Goal: Use online tool/utility: Utilize a website feature to perform a specific function

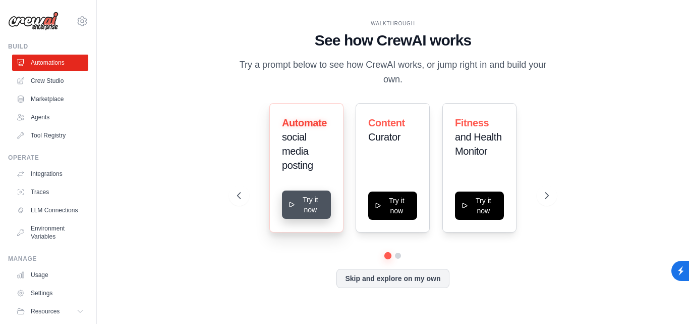
click at [323, 219] on div "Automate social media posting Try it now" at bounding box center [307, 167] width 74 height 129
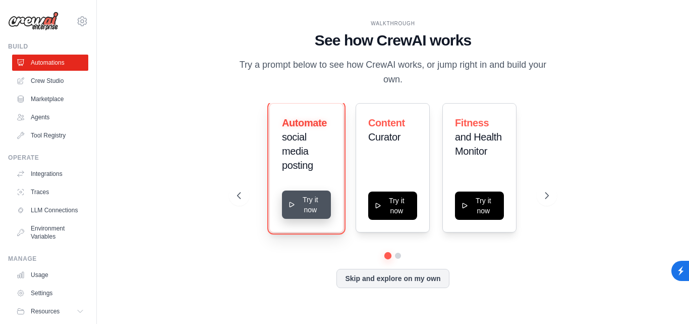
click at [310, 206] on button "Try it now" at bounding box center [306, 204] width 49 height 28
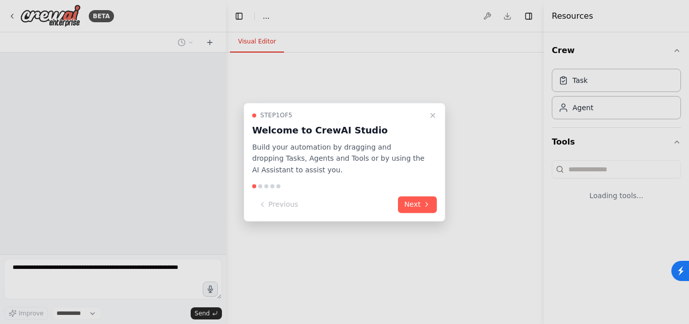
select select "****"
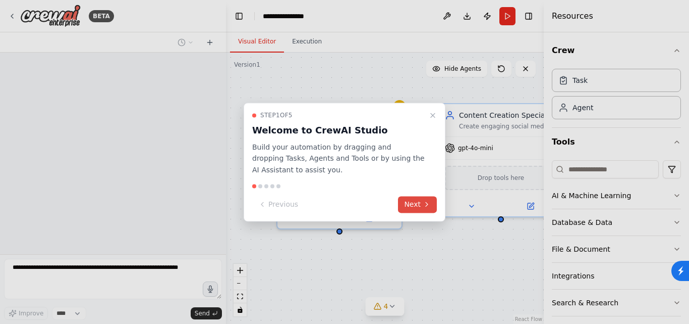
click at [423, 205] on icon at bounding box center [427, 204] width 8 height 8
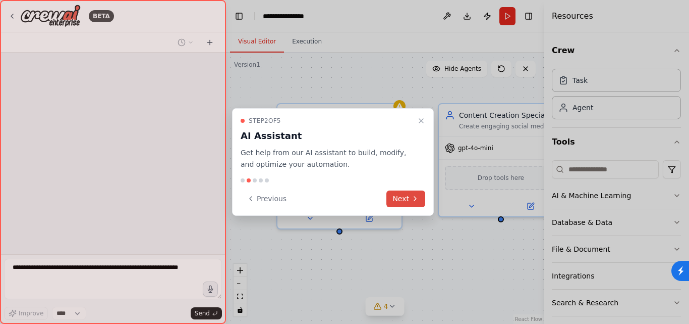
click at [423, 205] on button "Next" at bounding box center [406, 198] width 39 height 17
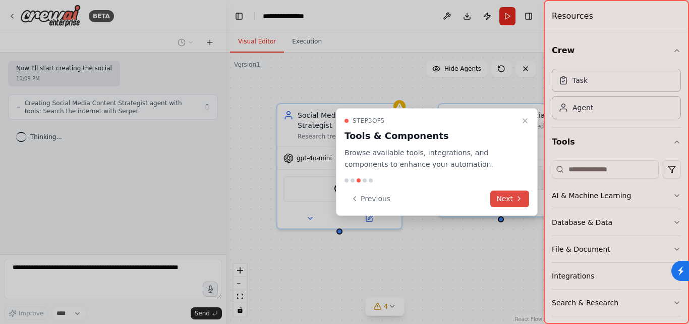
click at [423, 205] on div "Previous Next" at bounding box center [437, 198] width 185 height 17
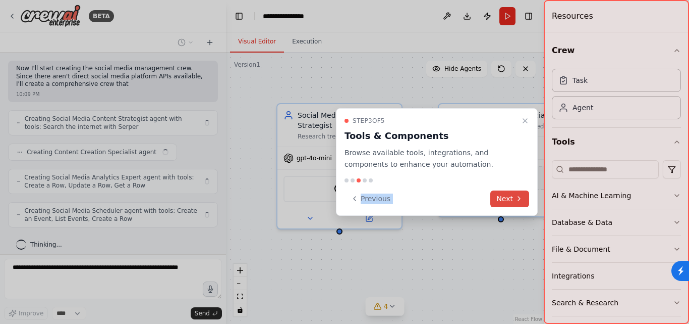
click at [511, 201] on button "Next" at bounding box center [510, 198] width 39 height 17
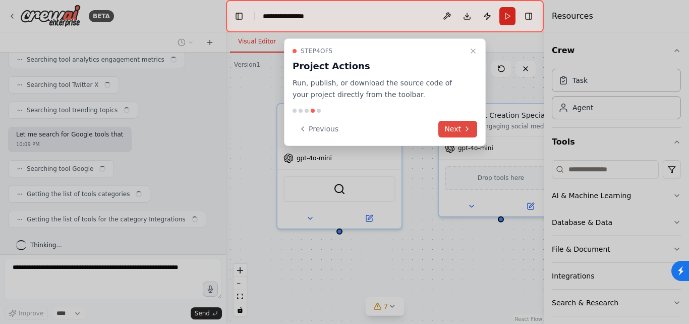
click at [465, 126] on icon at bounding box center [467, 129] width 8 height 8
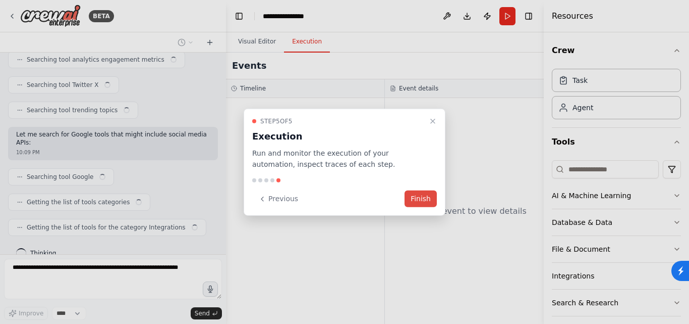
click at [465, 129] on div at bounding box center [344, 162] width 689 height 324
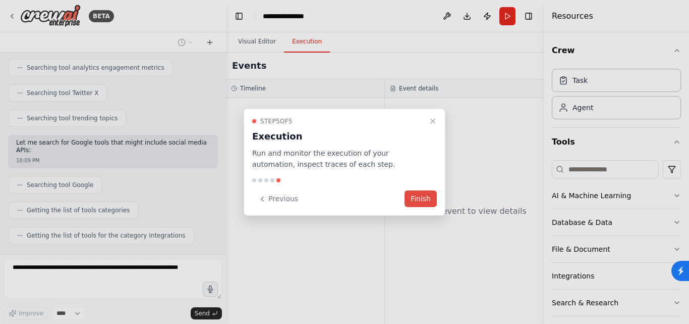
scroll to position [813, 0]
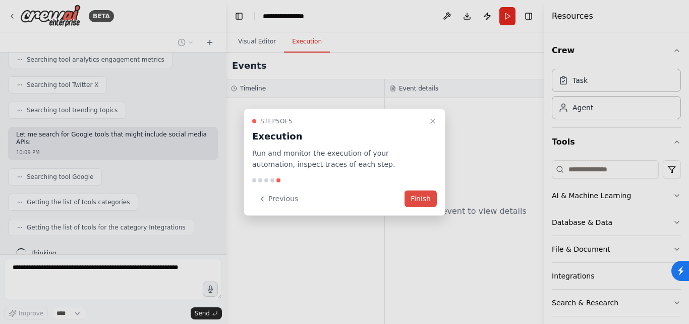
click at [428, 193] on button "Finish" at bounding box center [421, 198] width 32 height 17
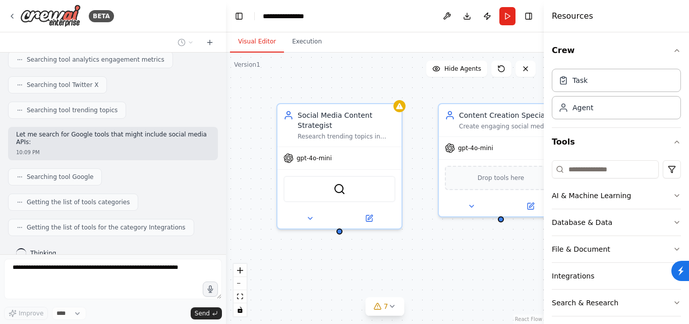
scroll to position [871, 0]
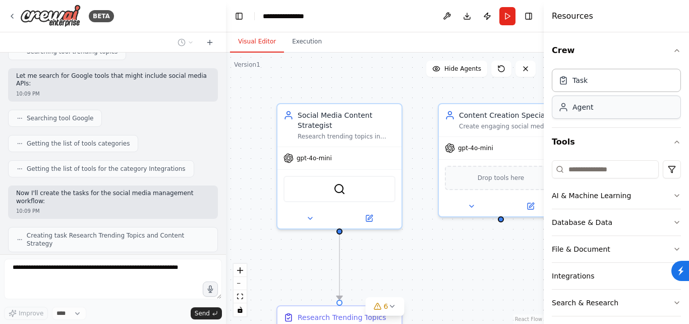
click at [586, 113] on div "Agent" at bounding box center [616, 106] width 129 height 23
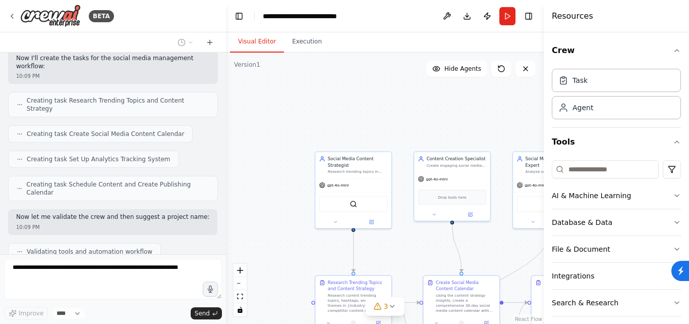
scroll to position [1031, 0]
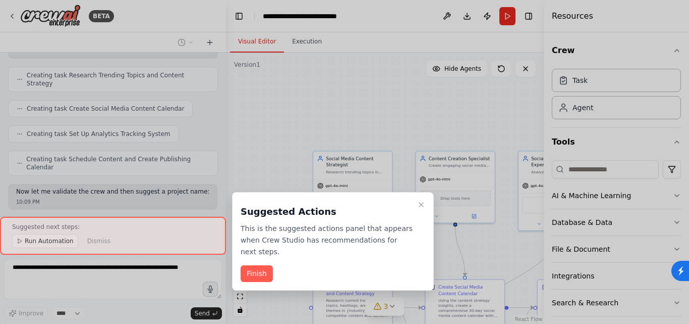
click at [357, 203] on div "Suggested Actions This is the suggested actions panel that appears when Crew St…" at bounding box center [333, 241] width 202 height 98
click at [250, 268] on button "Finish" at bounding box center [257, 273] width 32 height 17
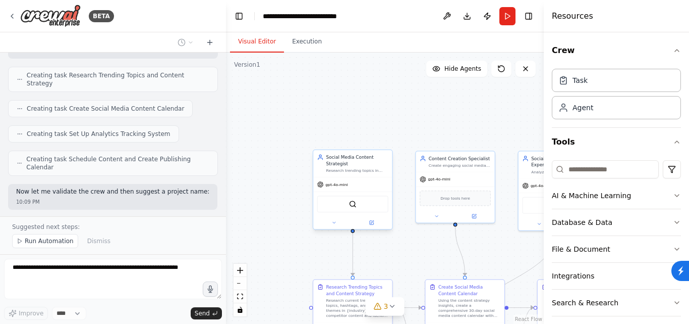
click at [345, 204] on div "SerperDevTool" at bounding box center [352, 203] width 71 height 17
click at [343, 206] on div "SerperDevTool" at bounding box center [352, 203] width 71 height 17
click at [64, 241] on span "Run Automation" at bounding box center [49, 241] width 49 height 8
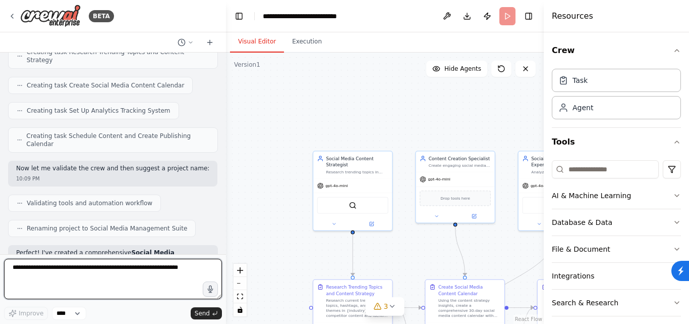
click at [119, 273] on textarea at bounding box center [113, 278] width 218 height 40
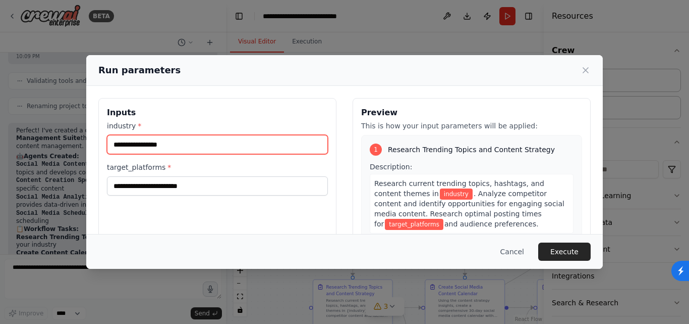
click at [218, 148] on input "industry *" at bounding box center [217, 144] width 221 height 19
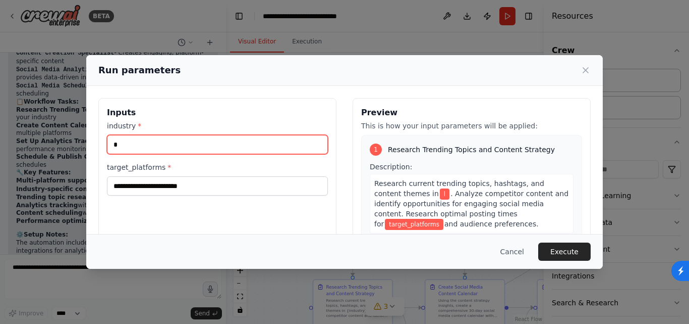
scroll to position [1311, 0]
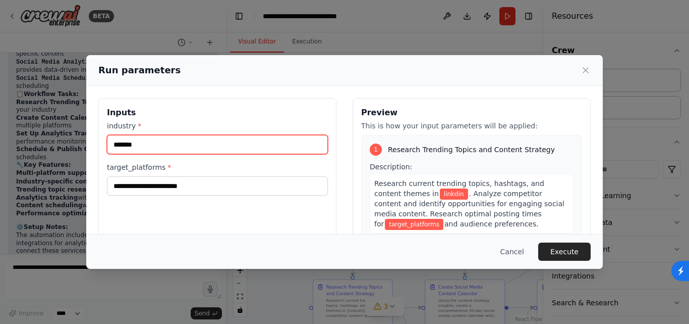
type input "*******"
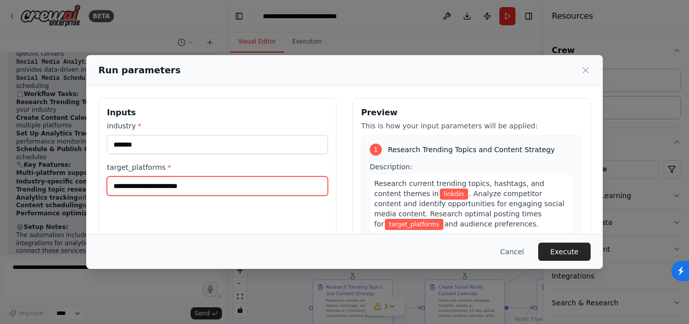
click at [217, 183] on input "target_platforms *" at bounding box center [217, 185] width 221 height 19
type input "*"
type input "**********"
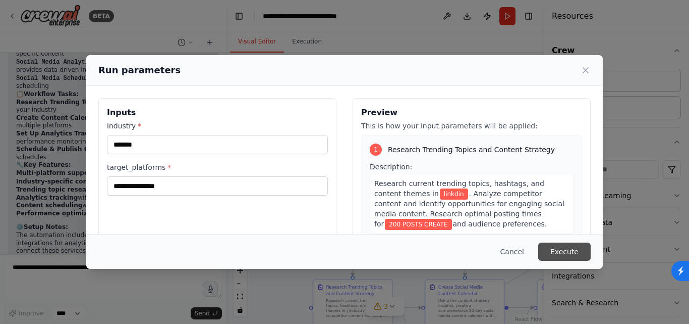
click at [560, 247] on button "Execute" at bounding box center [565, 251] width 52 height 18
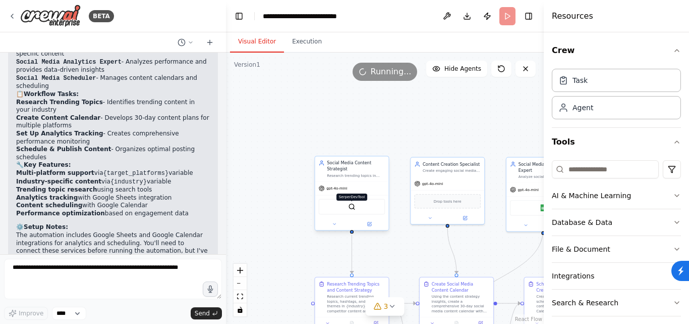
click at [354, 208] on img at bounding box center [351, 206] width 7 height 7
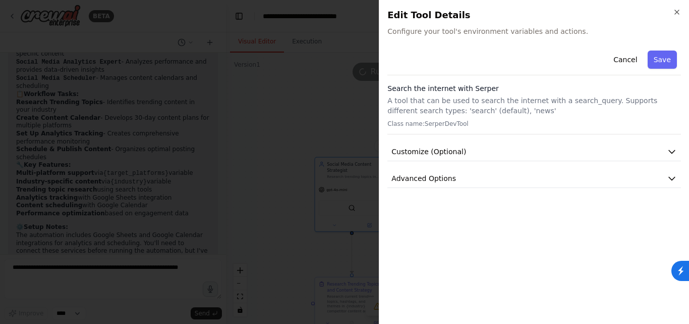
click at [450, 54] on div "Cancel Save" at bounding box center [535, 60] width 294 height 29
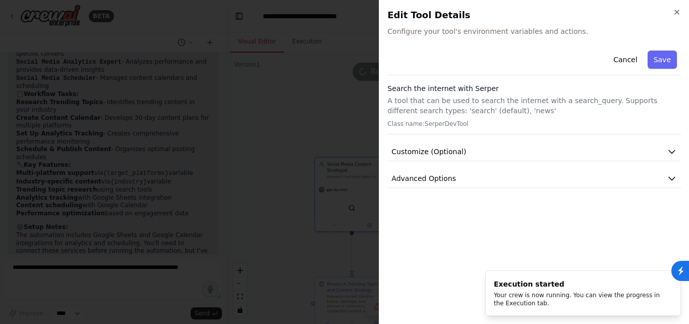
click at [466, 51] on div "Cancel Save" at bounding box center [535, 60] width 294 height 29
click at [438, 50] on div "Cancel Save" at bounding box center [535, 60] width 294 height 29
click at [471, 152] on button "Customize (Optional)" at bounding box center [535, 151] width 294 height 19
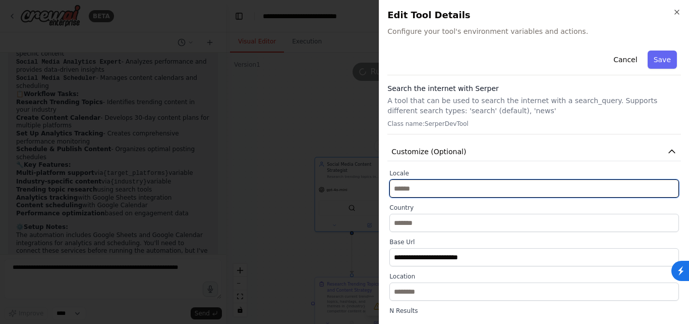
click at [448, 190] on input "text" at bounding box center [535, 188] width 290 height 18
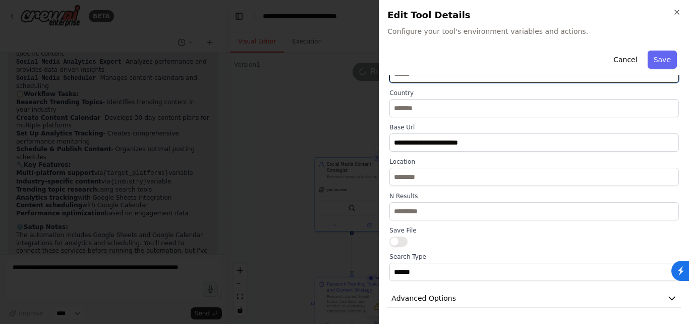
scroll to position [114, 0]
click at [679, 10] on icon "button" at bounding box center [677, 12] width 8 height 8
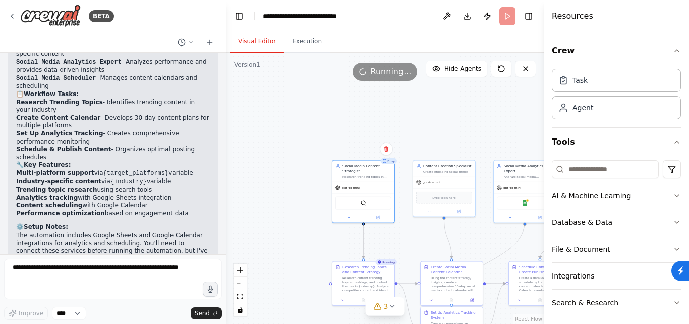
scroll to position [35, 0]
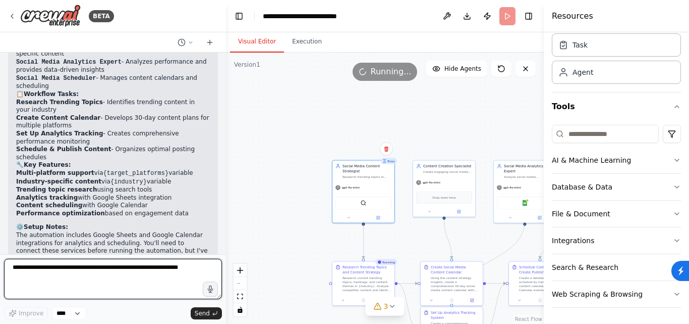
click at [135, 274] on textarea at bounding box center [113, 278] width 218 height 40
type textarea "***"
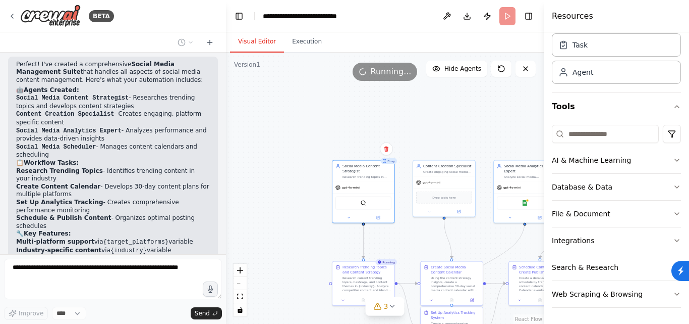
scroll to position [1371, 0]
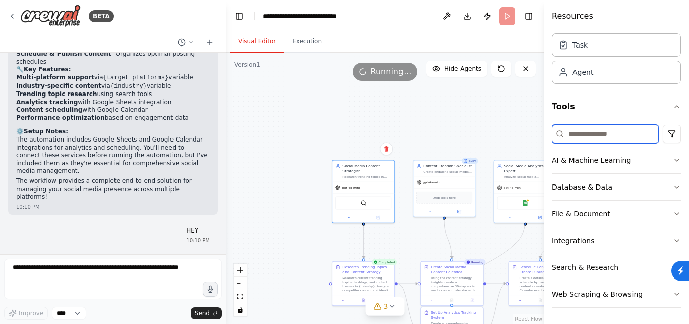
click at [601, 139] on input at bounding box center [605, 134] width 107 height 18
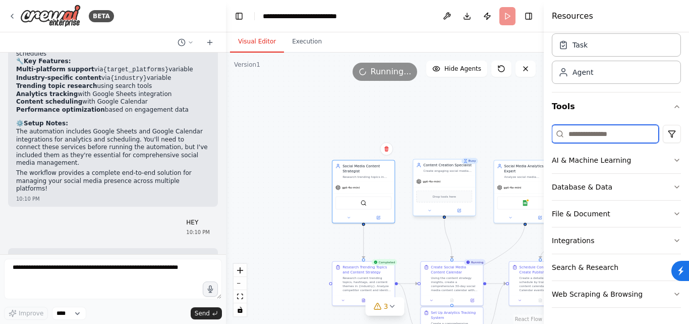
scroll to position [1422, 0]
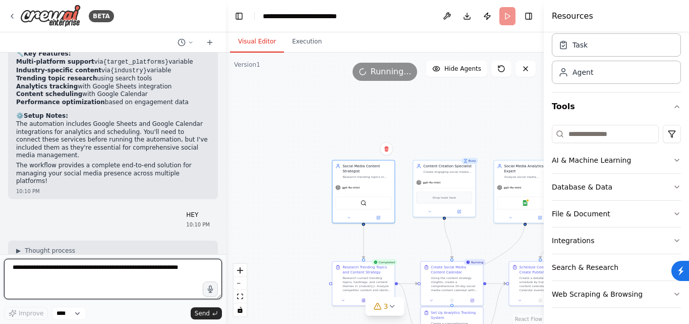
click at [77, 274] on textarea at bounding box center [113, 278] width 218 height 40
type textarea "**********"
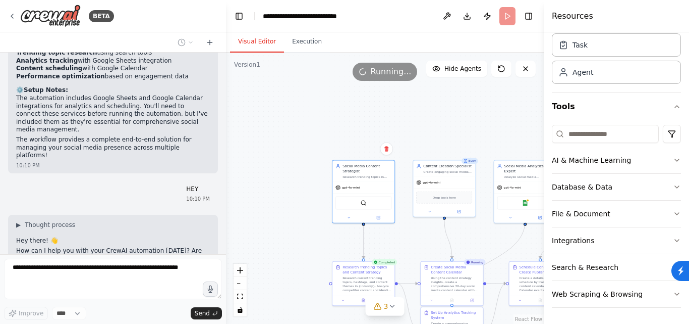
scroll to position [1482, 0]
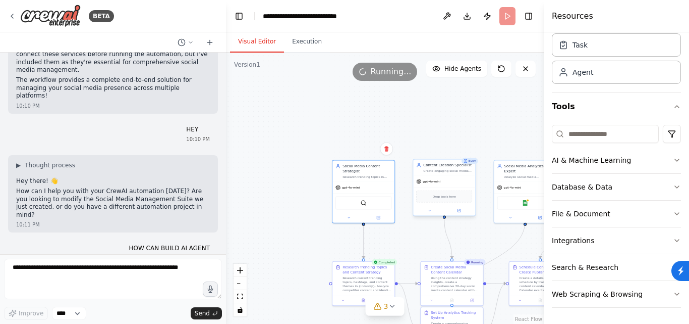
click at [427, 180] on span "gpt-4o-mini" at bounding box center [432, 181] width 18 height 4
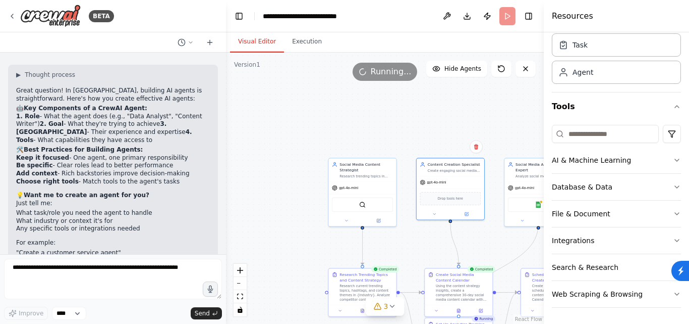
scroll to position [1716, 0]
click at [369, 208] on div "SerperDevTool" at bounding box center [362, 203] width 61 height 14
click at [443, 202] on div "Drop tools here" at bounding box center [450, 197] width 61 height 13
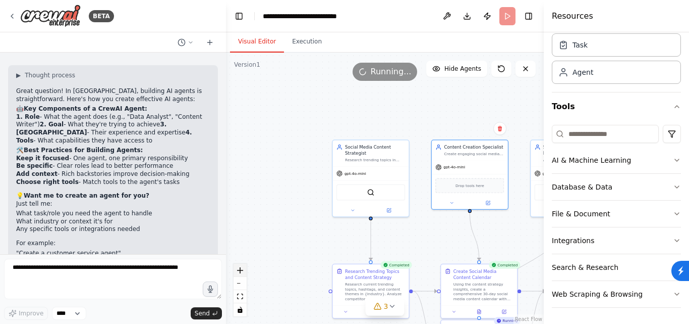
click at [240, 270] on icon "zoom in" at bounding box center [240, 270] width 6 height 6
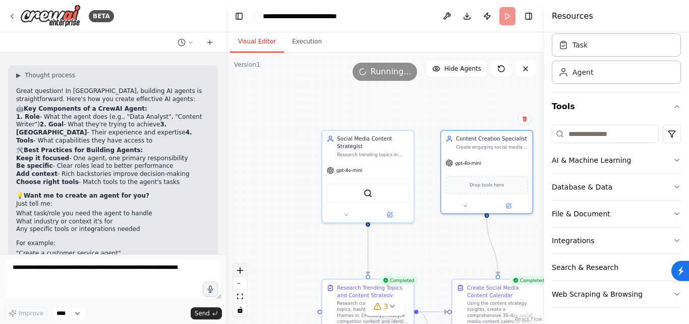
click at [240, 270] on icon "zoom in" at bounding box center [240, 270] width 6 height 6
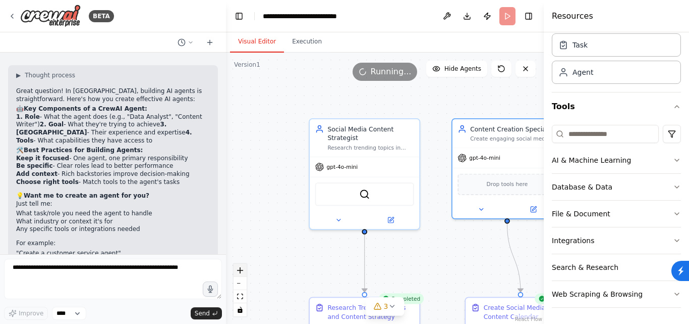
click at [240, 270] on icon "zoom in" at bounding box center [240, 270] width 6 height 6
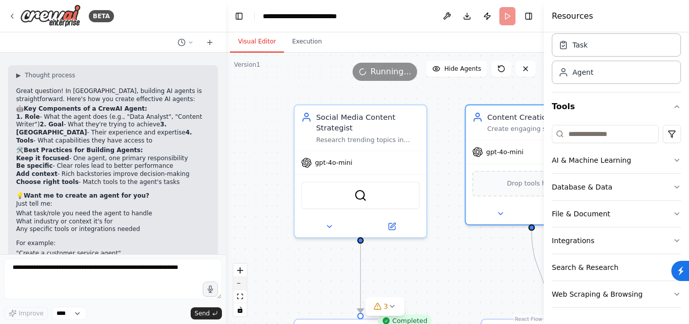
click at [242, 283] on icon "zoom out" at bounding box center [240, 283] width 6 height 1
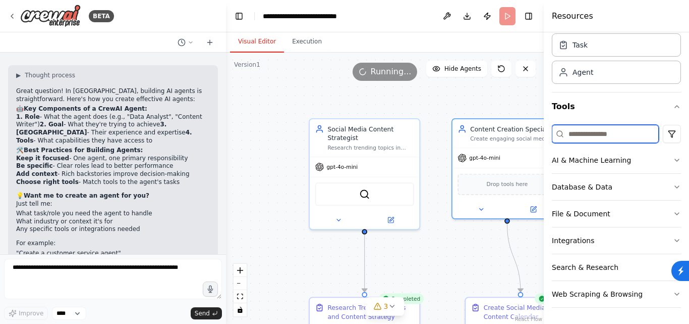
click at [598, 137] on input at bounding box center [605, 134] width 107 height 18
click at [672, 155] on button "AI & Machine Learning" at bounding box center [616, 160] width 129 height 26
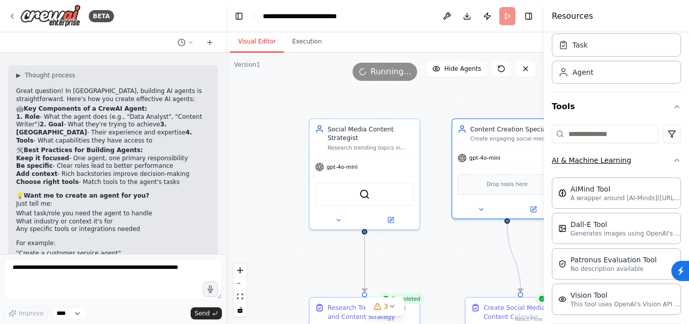
click at [673, 160] on icon "button" at bounding box center [677, 160] width 8 height 8
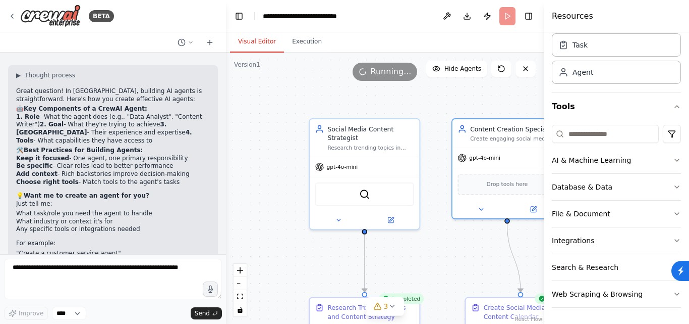
click at [395, 70] on span "Running..." at bounding box center [391, 72] width 41 height 12
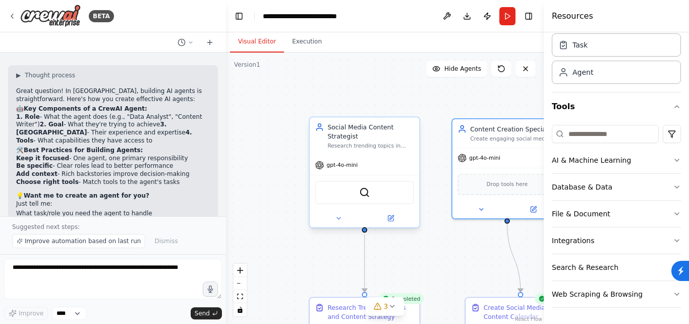
click at [354, 189] on div "SerperDevTool" at bounding box center [364, 192] width 99 height 23
click at [353, 188] on div "SerperDevTool" at bounding box center [364, 192] width 99 height 23
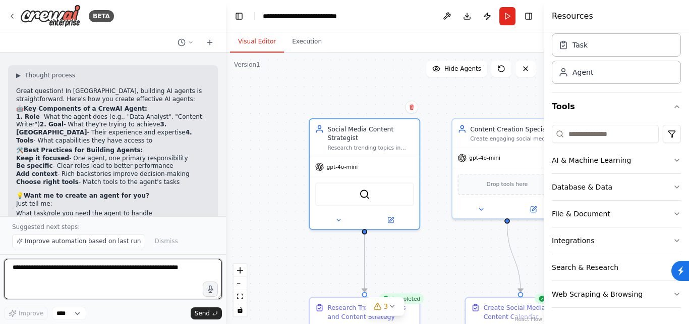
click at [114, 270] on textarea at bounding box center [113, 278] width 218 height 40
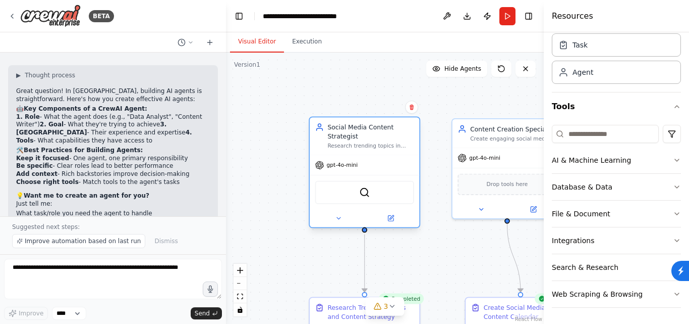
click at [374, 196] on div "SerperDevTool" at bounding box center [364, 192] width 99 height 23
click at [394, 222] on button at bounding box center [390, 217] width 50 height 11
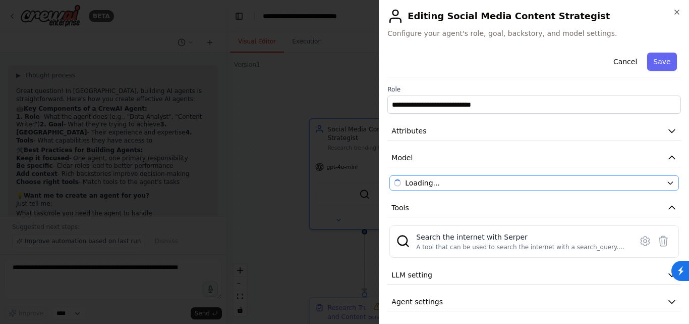
scroll to position [4, 0]
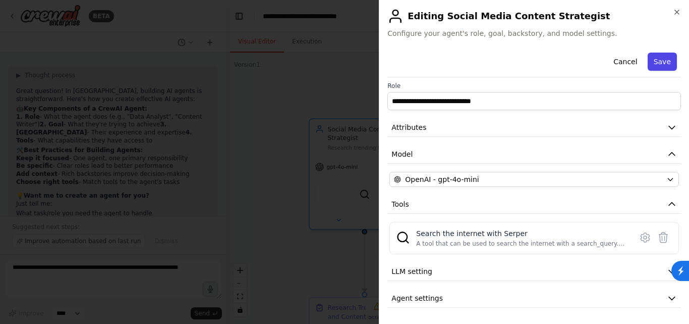
click at [656, 62] on button "Save" at bounding box center [662, 61] width 29 height 18
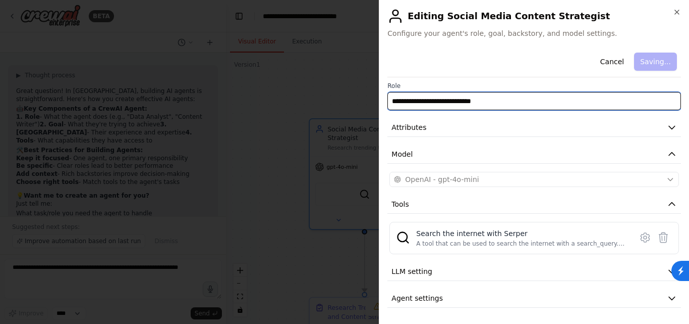
click at [492, 99] on input "**********" at bounding box center [535, 101] width 294 height 18
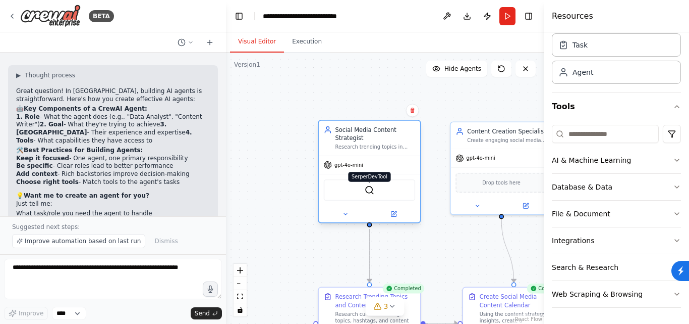
click at [365, 191] on img at bounding box center [370, 190] width 10 height 10
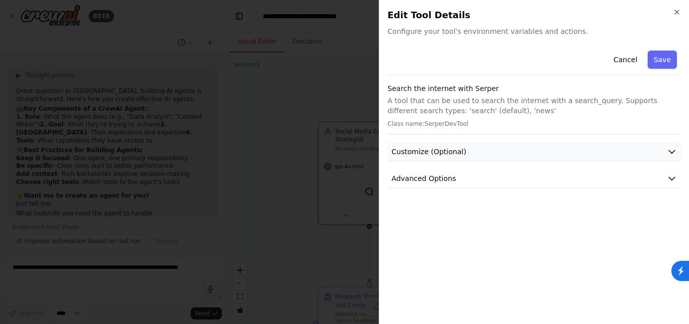
click at [431, 150] on span "Customize (Optional)" at bounding box center [429, 151] width 75 height 10
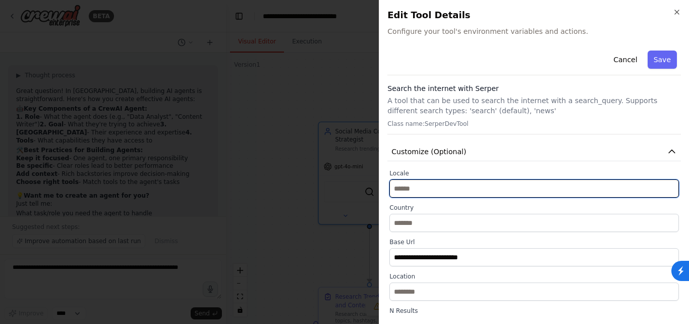
click at [426, 186] on input "text" at bounding box center [535, 188] width 290 height 18
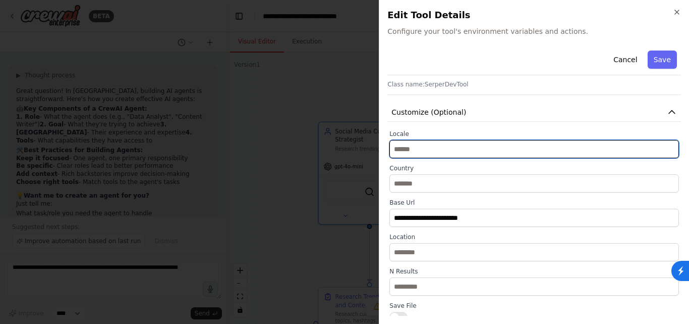
scroll to position [115, 0]
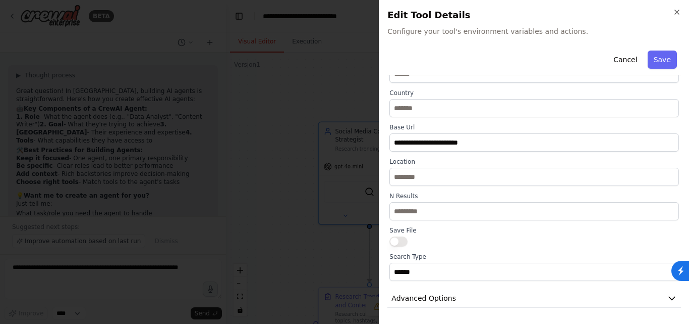
click at [418, 283] on div "**********" at bounding box center [535, 119] width 294 height 375
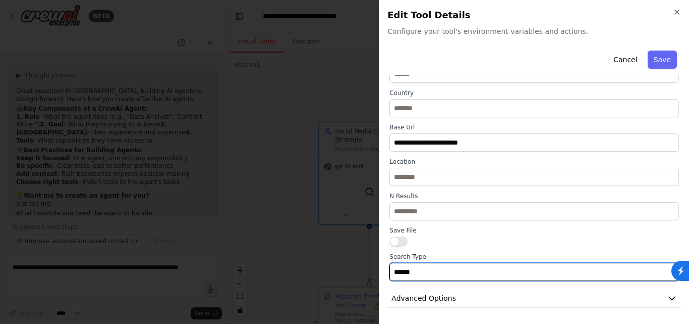
click at [429, 273] on input "******" at bounding box center [535, 271] width 290 height 18
type input "*"
click at [436, 273] on input "**********" at bounding box center [535, 271] width 290 height 18
type input "**********"
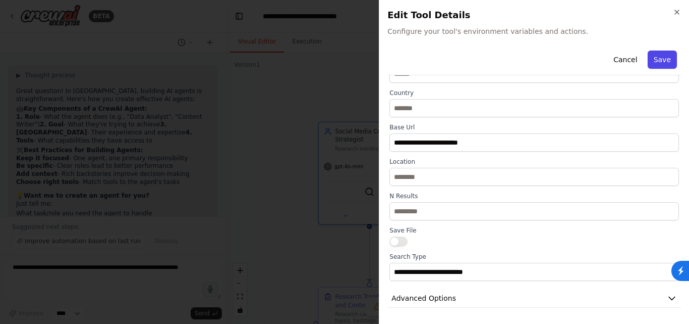
click at [660, 58] on button "Save" at bounding box center [662, 59] width 29 height 18
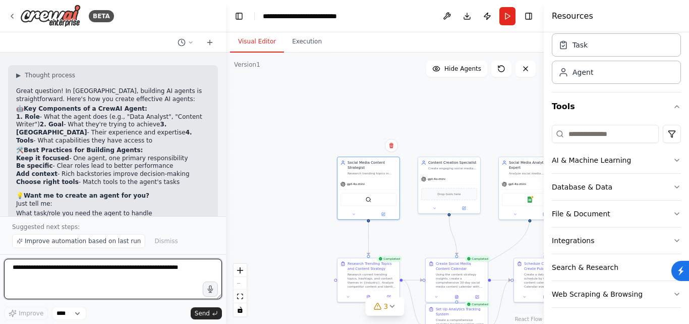
click at [83, 272] on textarea at bounding box center [113, 278] width 218 height 40
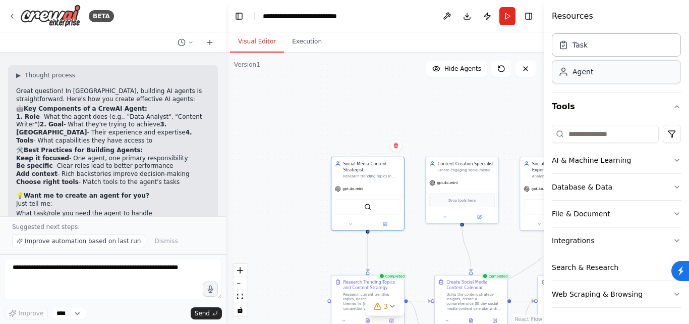
click at [574, 71] on div "Agent" at bounding box center [583, 72] width 21 height 10
click at [564, 56] on div "Task" at bounding box center [616, 44] width 129 height 23
click at [567, 50] on div "Task" at bounding box center [616, 44] width 129 height 23
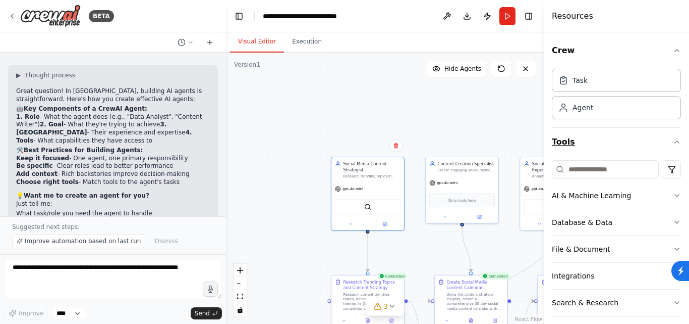
scroll to position [35, 0]
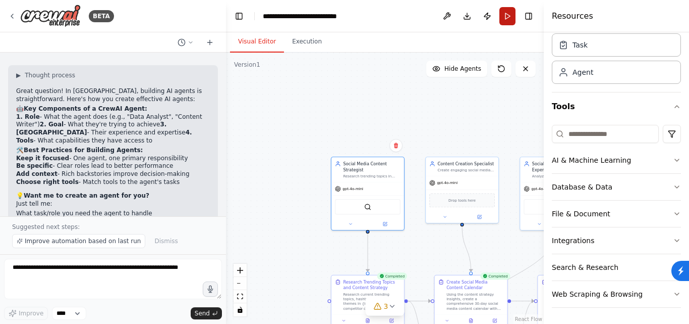
click at [505, 18] on button "Run" at bounding box center [508, 16] width 16 height 18
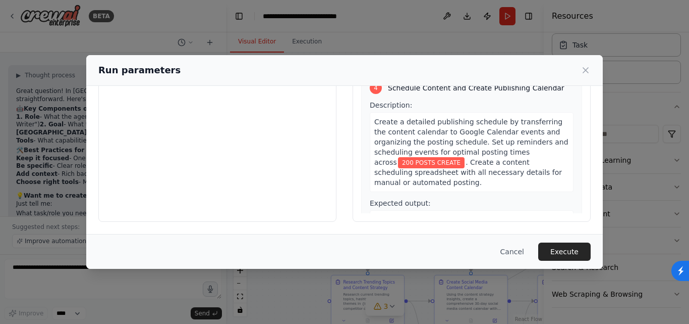
scroll to position [0, 0]
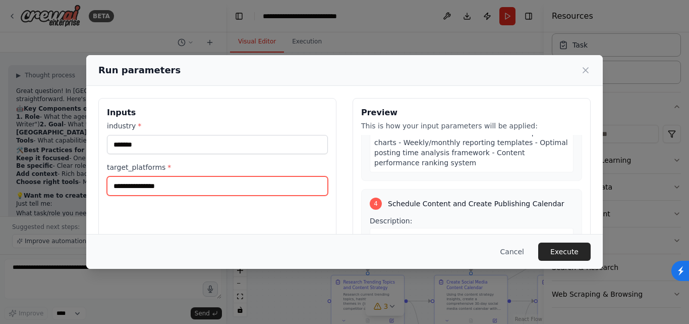
click at [235, 189] on input "**********" at bounding box center [217, 185] width 221 height 19
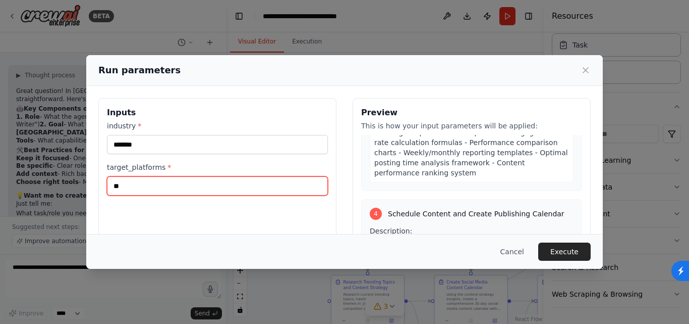
type input "*"
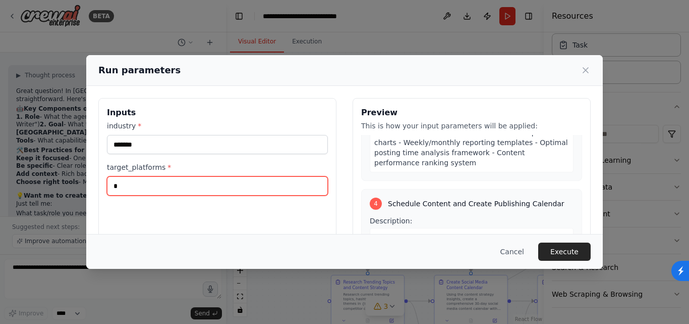
scroll to position [555, 0]
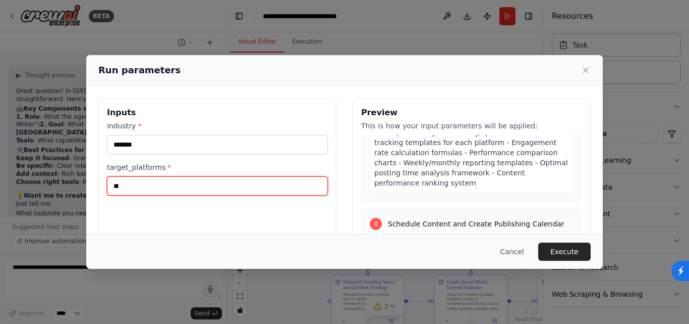
type input "*"
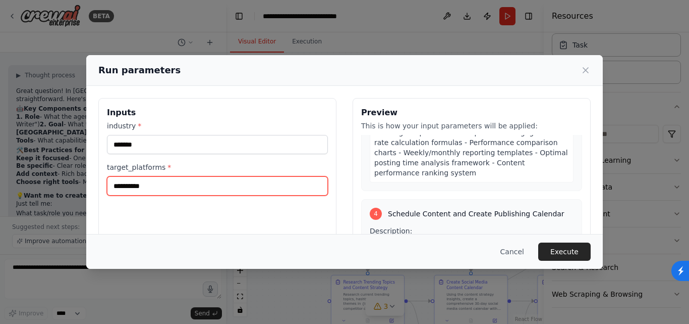
scroll to position [575, 0]
type input "*"
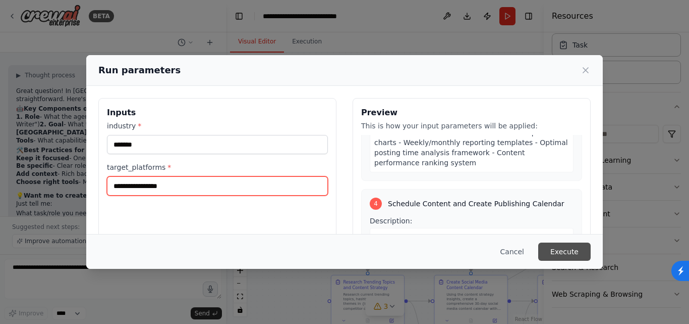
type input "**********"
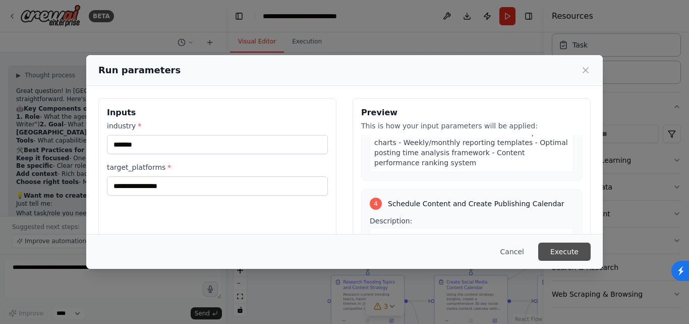
click at [549, 250] on button "Execute" at bounding box center [565, 251] width 52 height 18
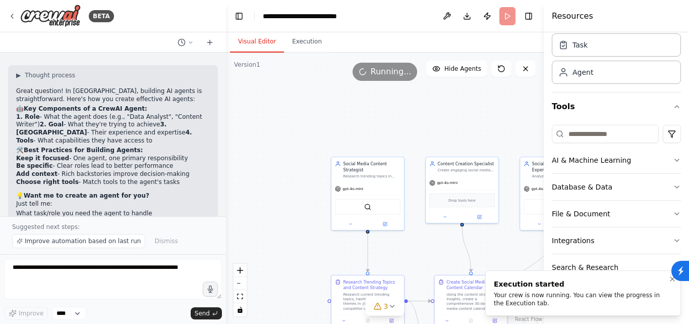
click at [525, 296] on div "Your crew is now running. You can view the progress in the Execution tab." at bounding box center [581, 299] width 175 height 16
click at [505, 9] on header "**********" at bounding box center [385, 16] width 318 height 32
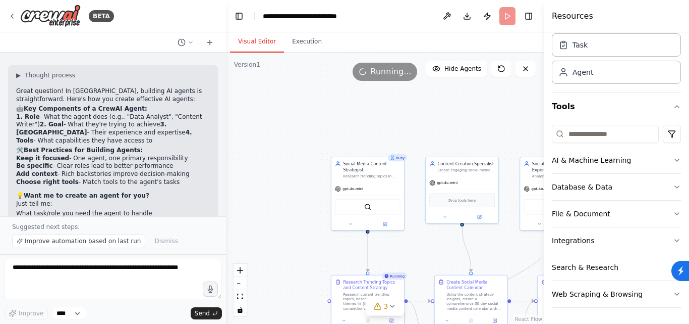
click at [397, 79] on div "Running..." at bounding box center [385, 72] width 65 height 18
click at [502, 73] on button at bounding box center [502, 69] width 20 height 16
